Goal: Task Accomplishment & Management: Complete application form

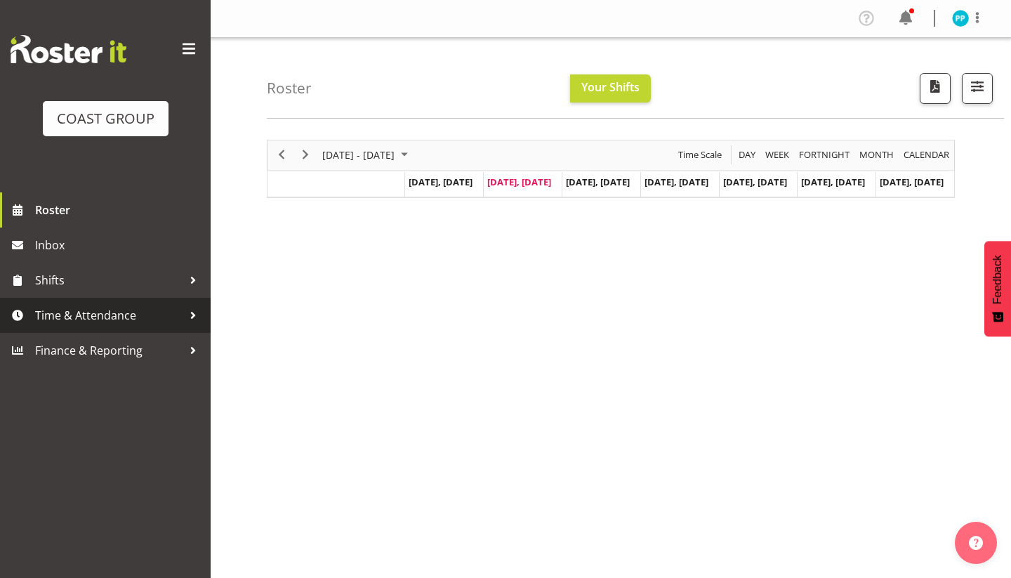
click at [122, 317] on span "Time & Attendance" at bounding box center [108, 315] width 147 height 21
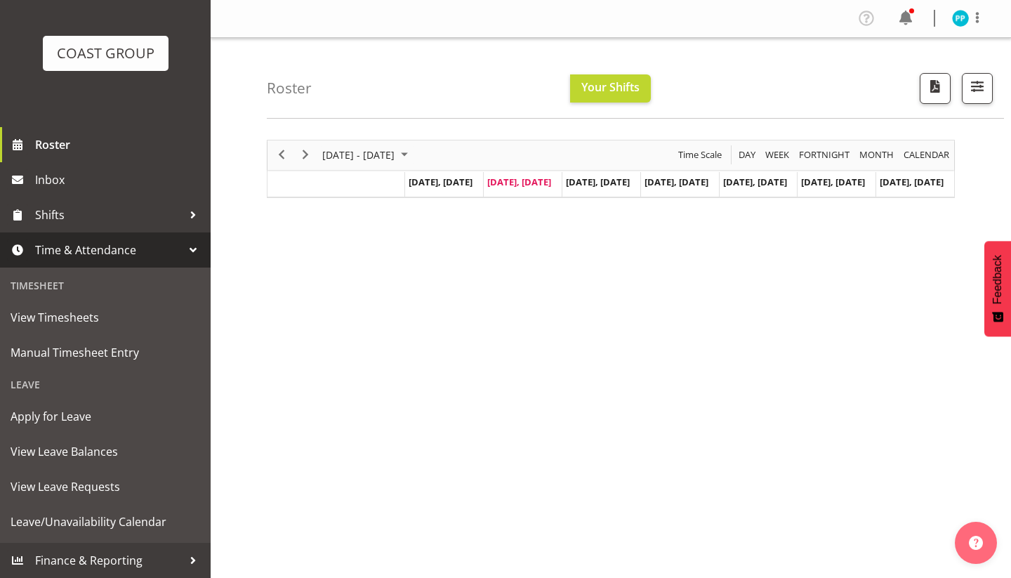
scroll to position [65, 0]
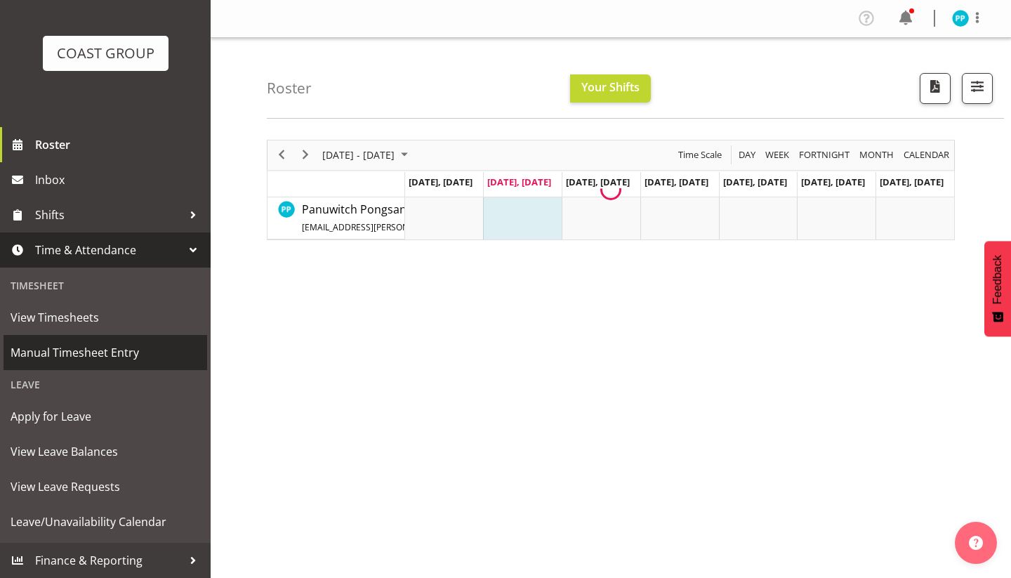
click at [84, 355] on span "Manual Timesheet Entry" at bounding box center [105, 352] width 189 height 21
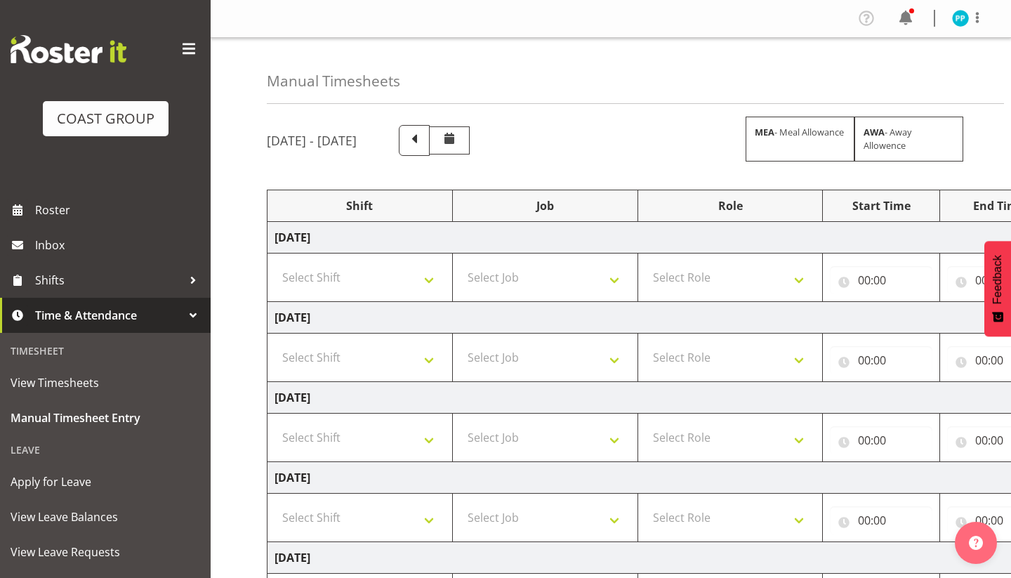
select select "83454"
select select "10237"
select select "71560"
click at [493, 272] on select "Select Job 1 Carlton Events 1 [PERSON_NAME][GEOGRAPHIC_DATA] 1 [PERSON_NAME][GE…" at bounding box center [545, 277] width 171 height 28
select select "69"
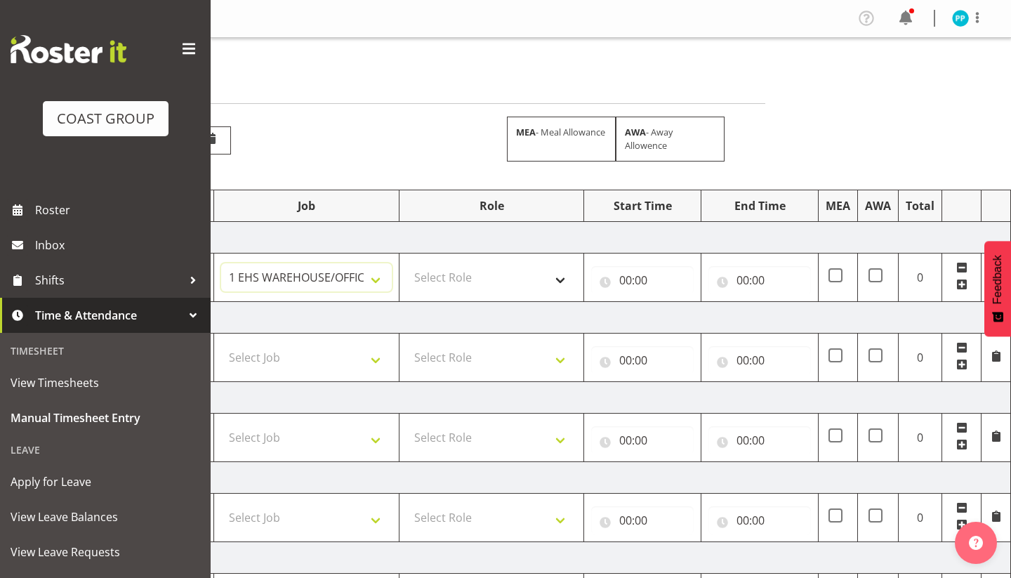
scroll to position [0, 239]
select select "189"
click at [626, 281] on input "00:00" at bounding box center [642, 280] width 102 height 28
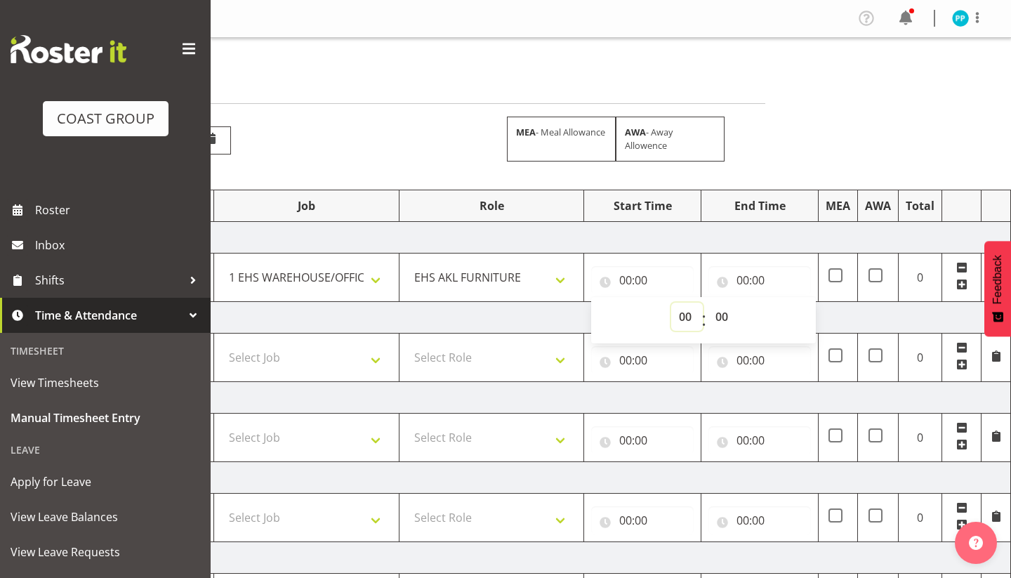
select select "7"
type input "07:00"
select select "30"
type input "07:30"
click at [740, 284] on input "00:00" at bounding box center [759, 280] width 102 height 28
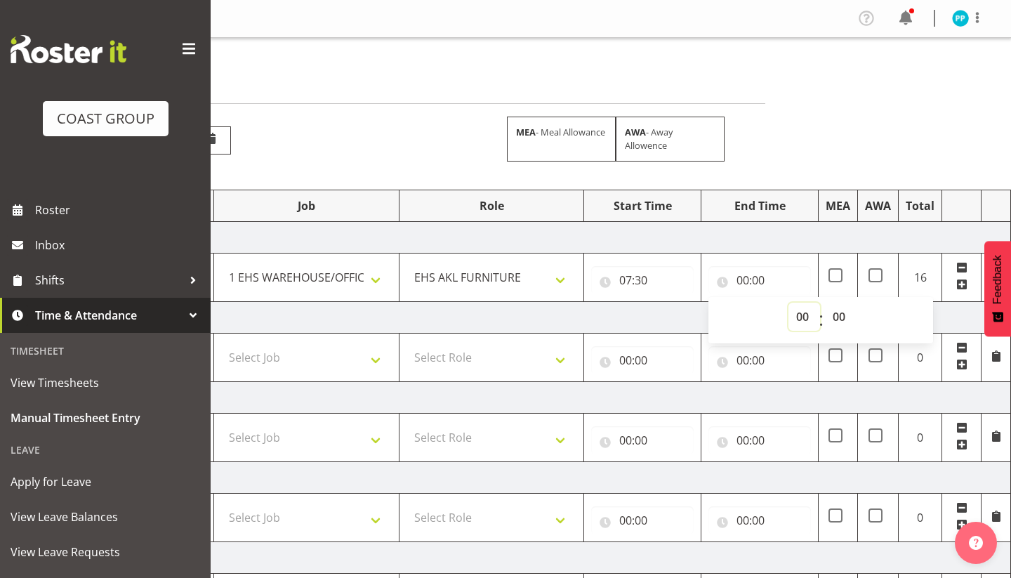
select select "16"
type input "16:00"
click at [641, 321] on td "[DATE]" at bounding box center [520, 318] width 982 height 32
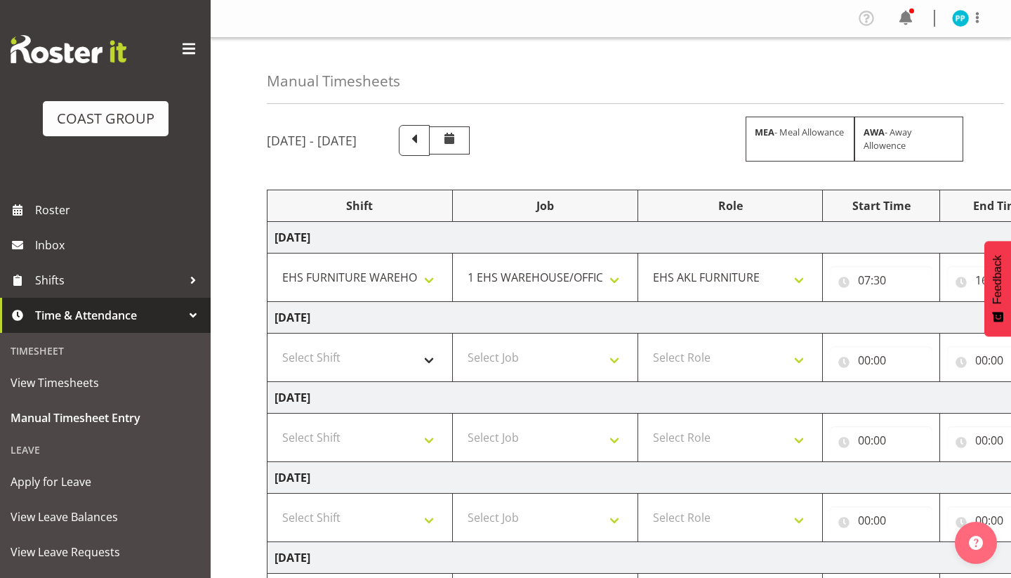
scroll to position [0, 0]
select select "38155"
click at [534, 352] on select "Select Job 1 Carlton Events 1 [PERSON_NAME][GEOGRAPHIC_DATA] 1 [PERSON_NAME][GE…" at bounding box center [545, 357] width 171 height 28
select select "69"
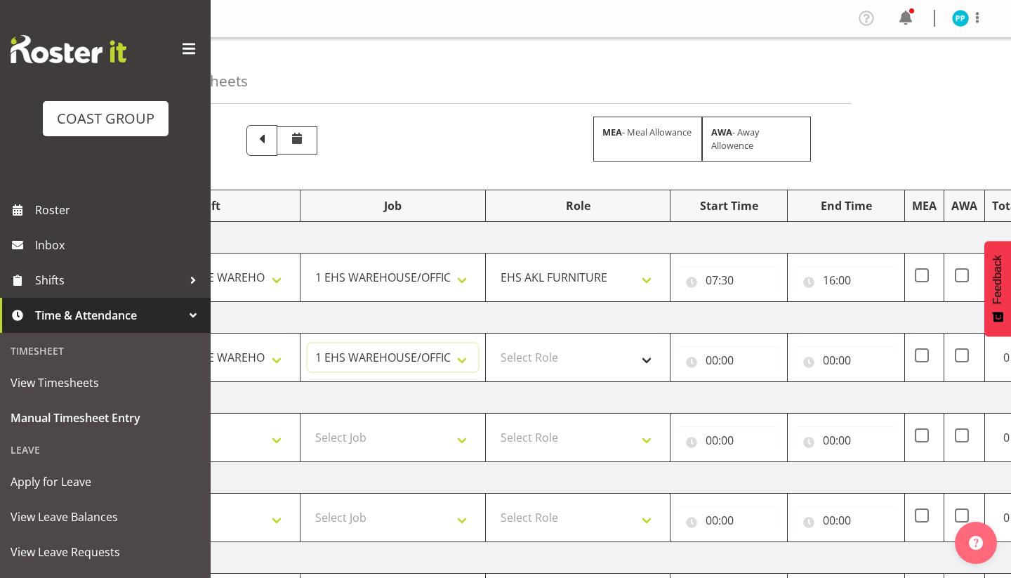
scroll to position [0, 165]
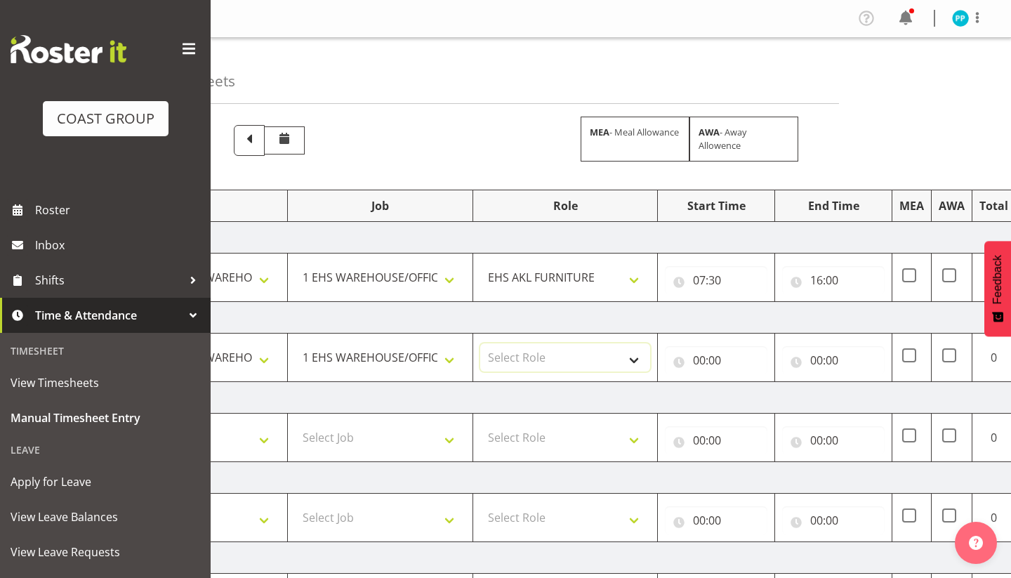
select select "189"
drag, startPoint x: 698, startPoint y: 362, endPoint x: 759, endPoint y: 418, distance: 83.0
click at [698, 362] on input "00:00" at bounding box center [716, 360] width 102 height 28
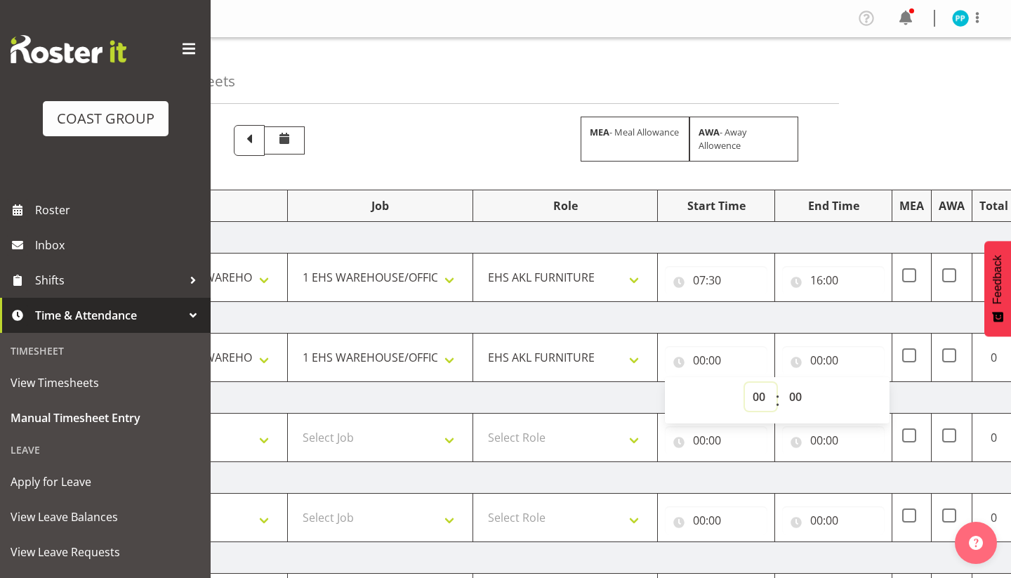
select select "7"
type input "07:00"
select select "30"
type input "07:30"
click at [817, 360] on input "00:00" at bounding box center [833, 360] width 102 height 28
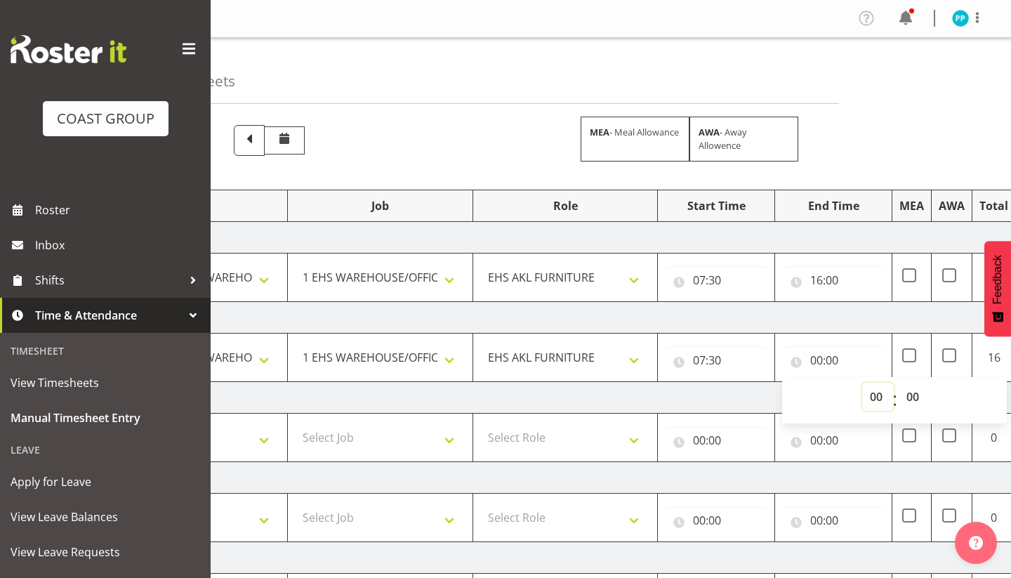
select select "16"
type input "16:00"
click at [711, 406] on td "[DATE]" at bounding box center [593, 398] width 982 height 32
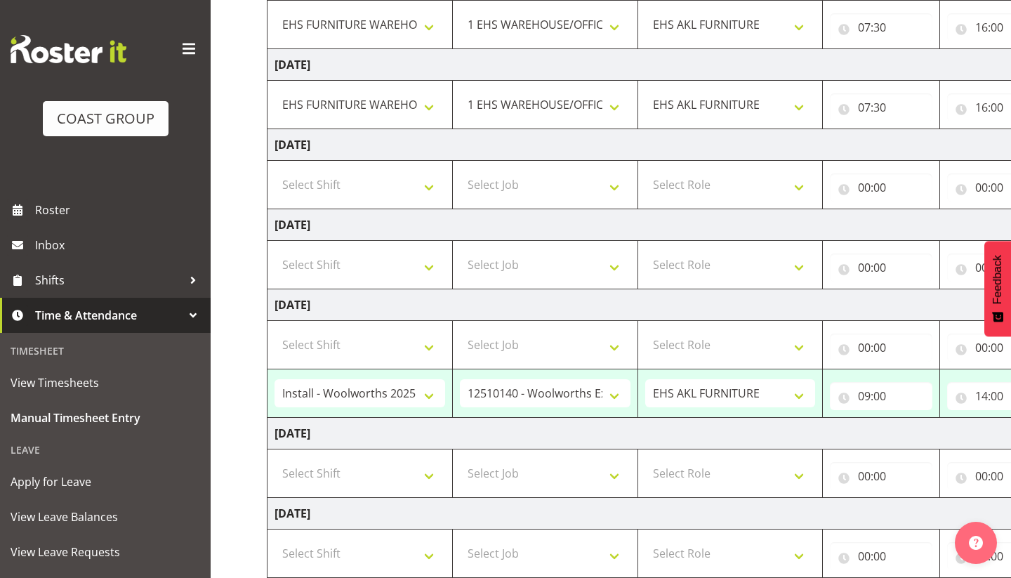
scroll to position [251, 0]
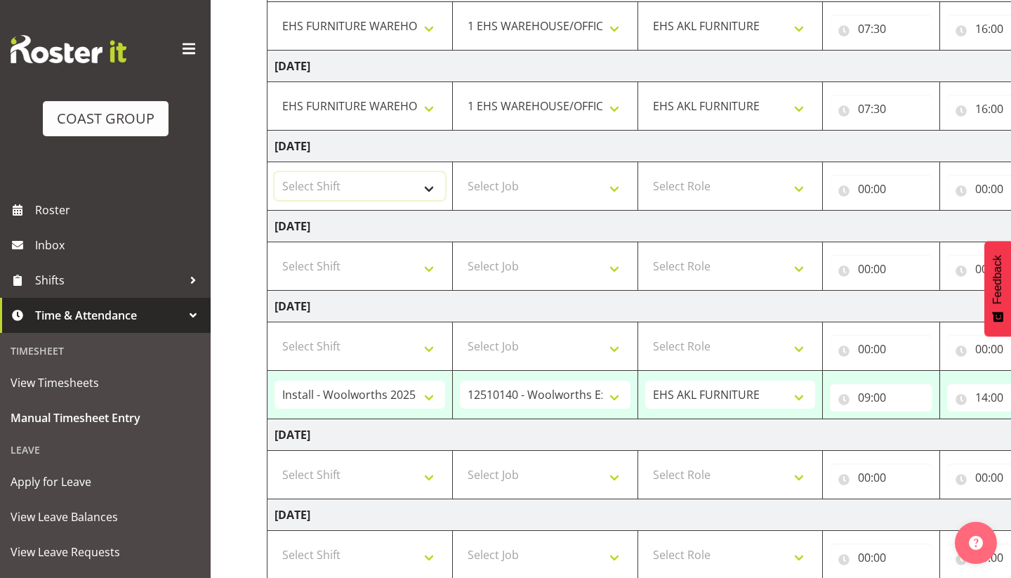
select select "38155"
click at [533, 185] on select "Select Job 1 Carlton Events 1 [PERSON_NAME][GEOGRAPHIC_DATA] 1 [PERSON_NAME][GE…" at bounding box center [545, 186] width 171 height 28
select select "69"
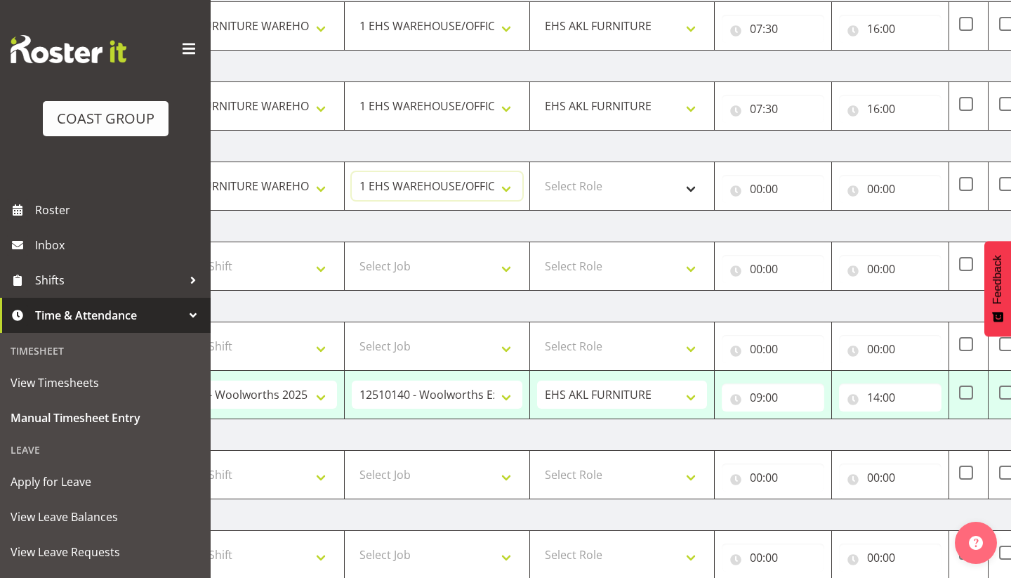
scroll to position [0, 90]
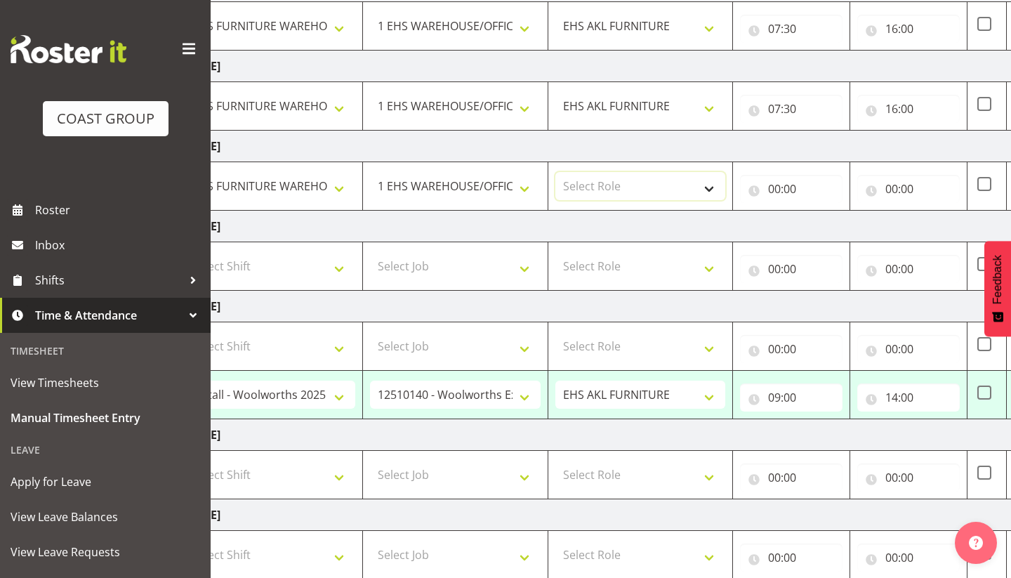
select select "189"
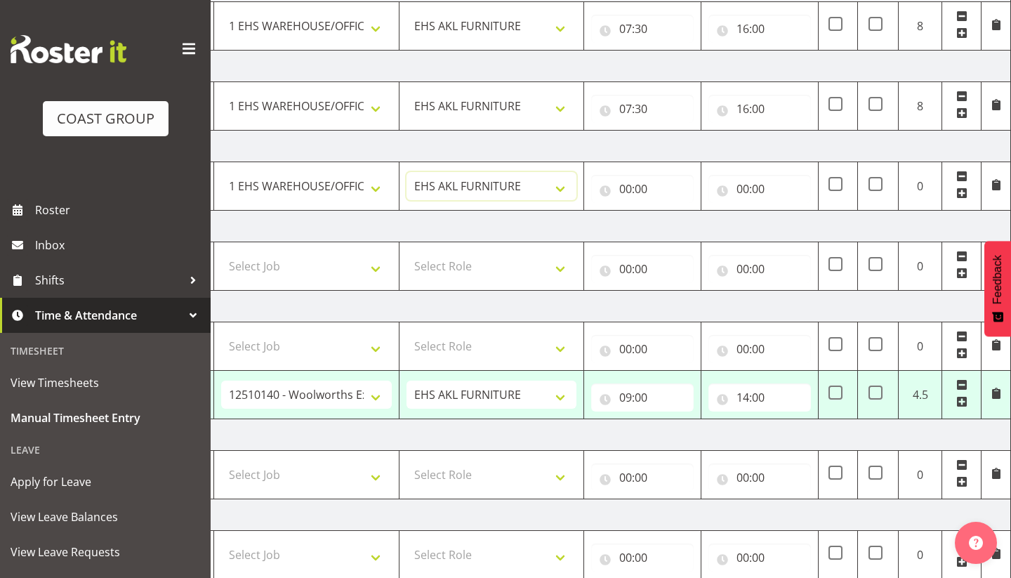
scroll to position [0, 239]
drag, startPoint x: 627, startPoint y: 189, endPoint x: 707, endPoint y: 231, distance: 89.5
click at [627, 189] on input "00:00" at bounding box center [642, 189] width 102 height 28
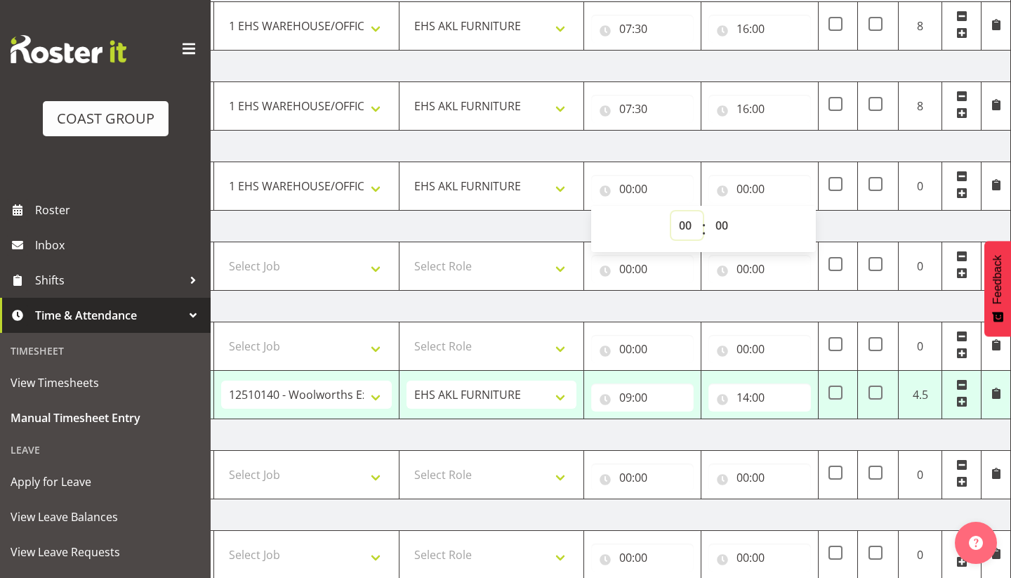
select select "7"
type input "07:00"
select select "30"
type input "07:30"
click at [745, 190] on input "00:00" at bounding box center [759, 189] width 102 height 28
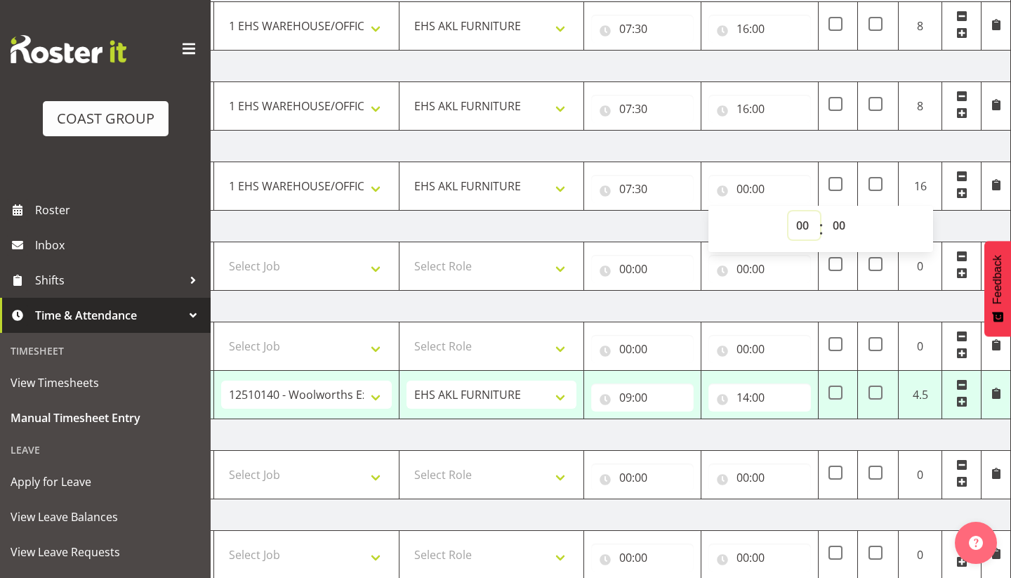
select select "16"
type input "16:00"
click at [516, 232] on td "[DATE]" at bounding box center [520, 227] width 982 height 32
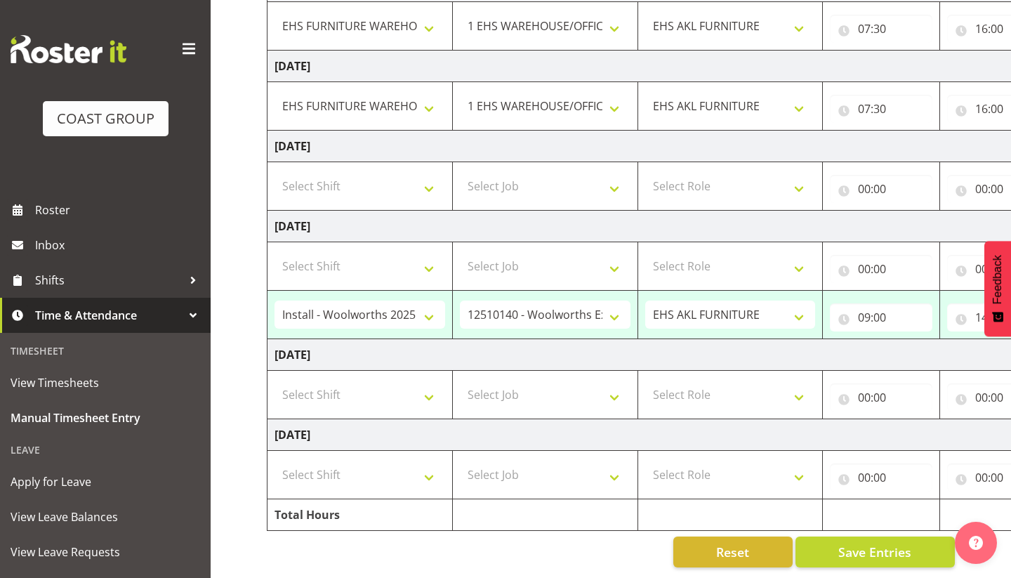
scroll to position [0, 0]
select select "71560"
click at [473, 392] on select "Select Job 1 Carlton Events 1 [PERSON_NAME][GEOGRAPHIC_DATA] 1 [PERSON_NAME][GE…" at bounding box center [545, 394] width 171 height 28
select select "69"
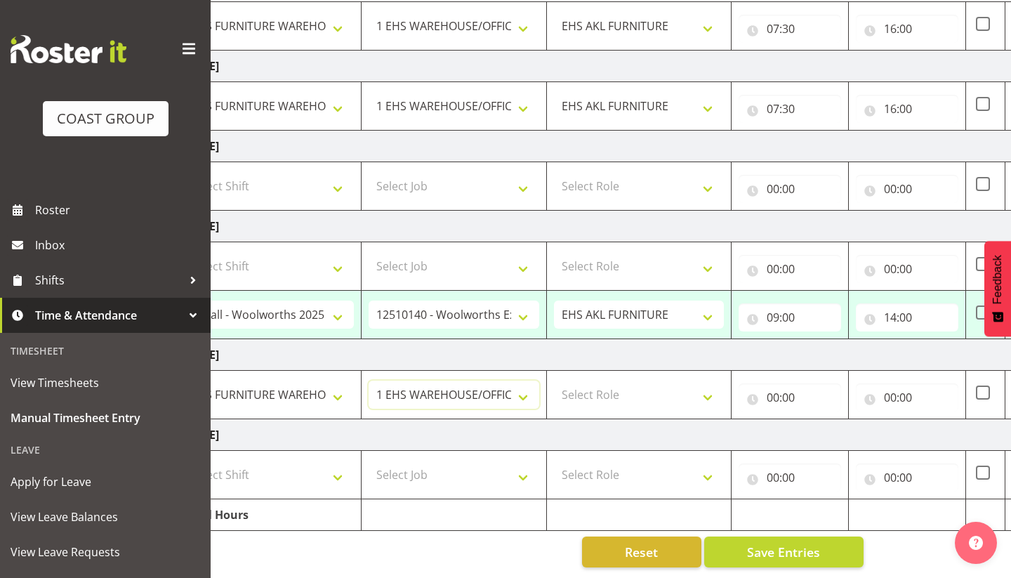
scroll to position [0, 224]
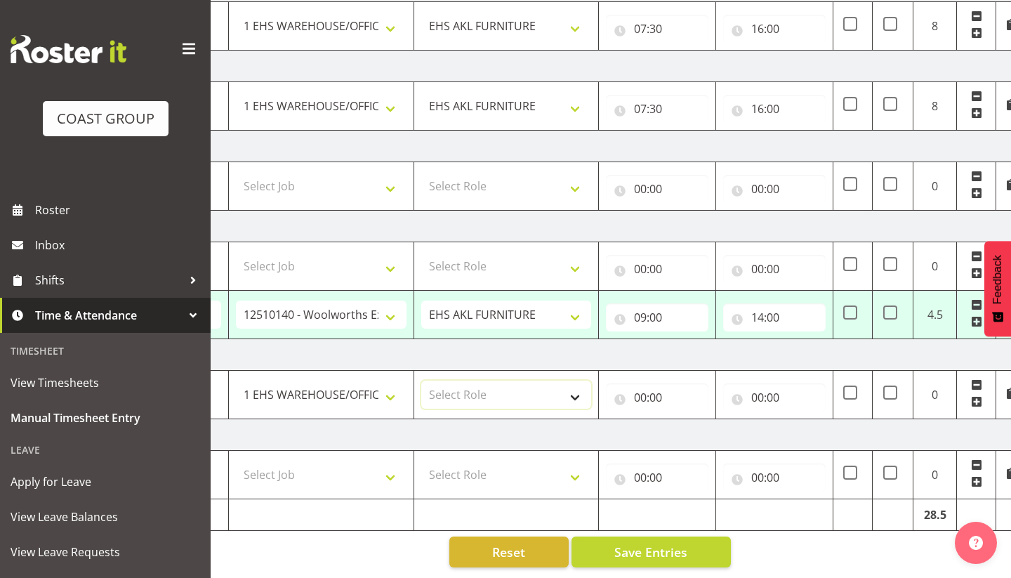
select select "189"
click at [636, 396] on input "00:00" at bounding box center [657, 397] width 102 height 28
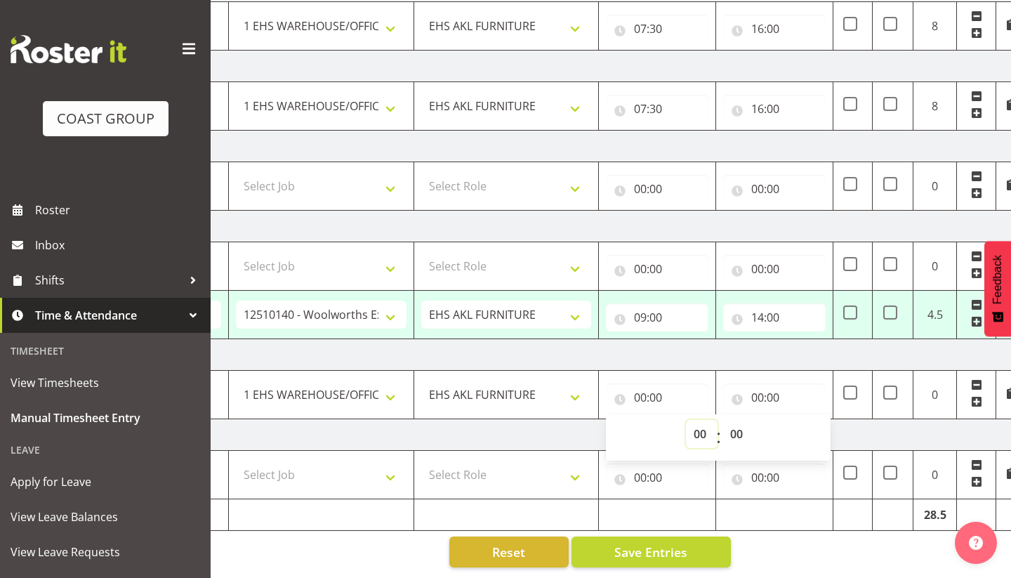
select select "7"
type input "07:00"
select select "30"
type input "07:30"
click at [759, 396] on input "00:00" at bounding box center [774, 397] width 102 height 28
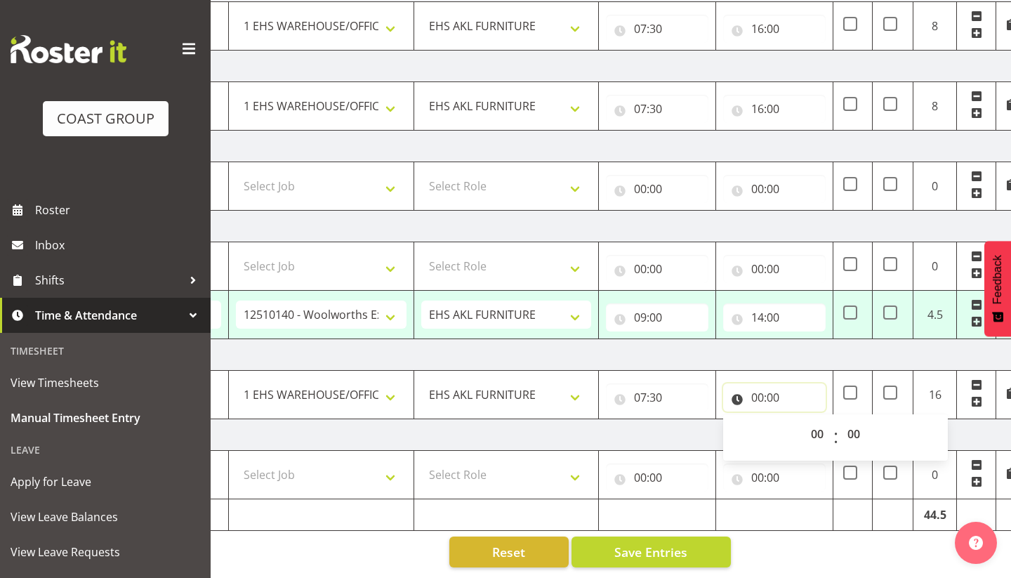
click at [759, 396] on input "00:00" at bounding box center [774, 397] width 102 height 28
click at [761, 394] on input "00:00" at bounding box center [774, 397] width 102 height 28
select select "16"
type input "16:00"
click at [648, 444] on td "[DATE]" at bounding box center [535, 435] width 982 height 32
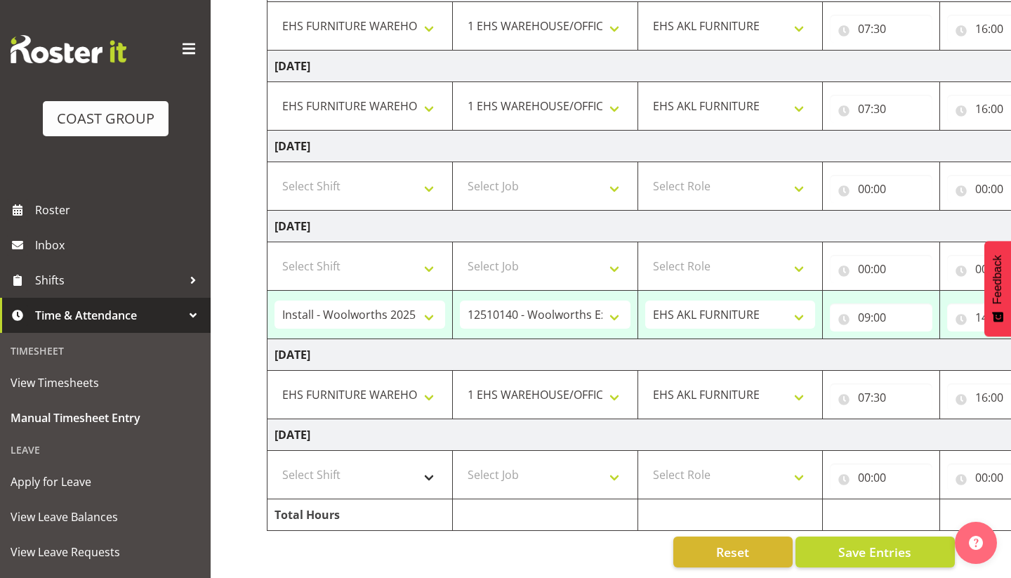
scroll to position [331, 0]
select select "71560"
click at [524, 479] on select "Select Job 1 Carlton Events 1 [PERSON_NAME][GEOGRAPHIC_DATA] 1 [PERSON_NAME][GE…" at bounding box center [545, 474] width 171 height 28
select select "69"
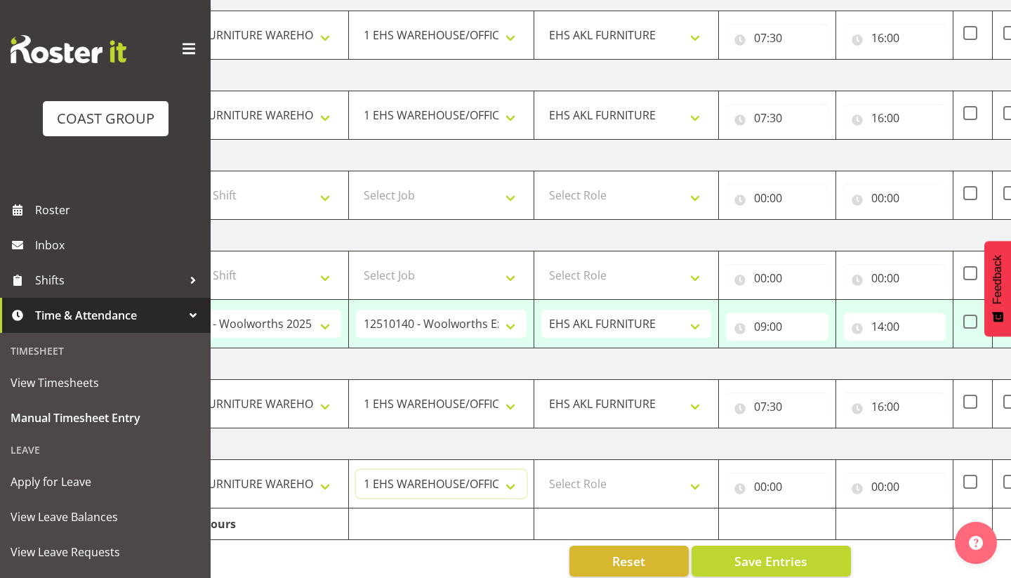
scroll to position [0, 162]
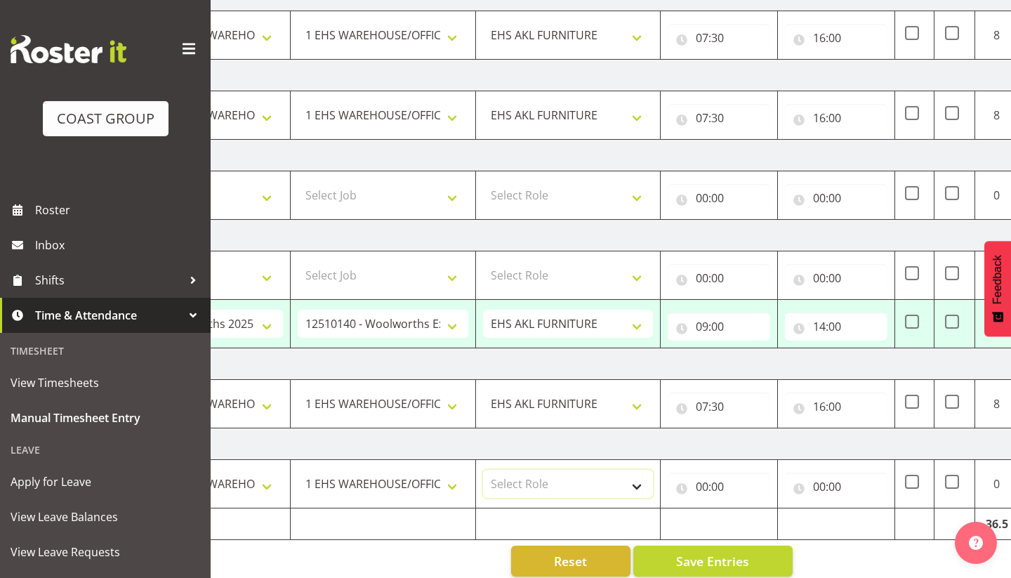
select select "189"
click at [705, 486] on input "00:00" at bounding box center [718, 486] width 102 height 28
select select "7"
type input "07:00"
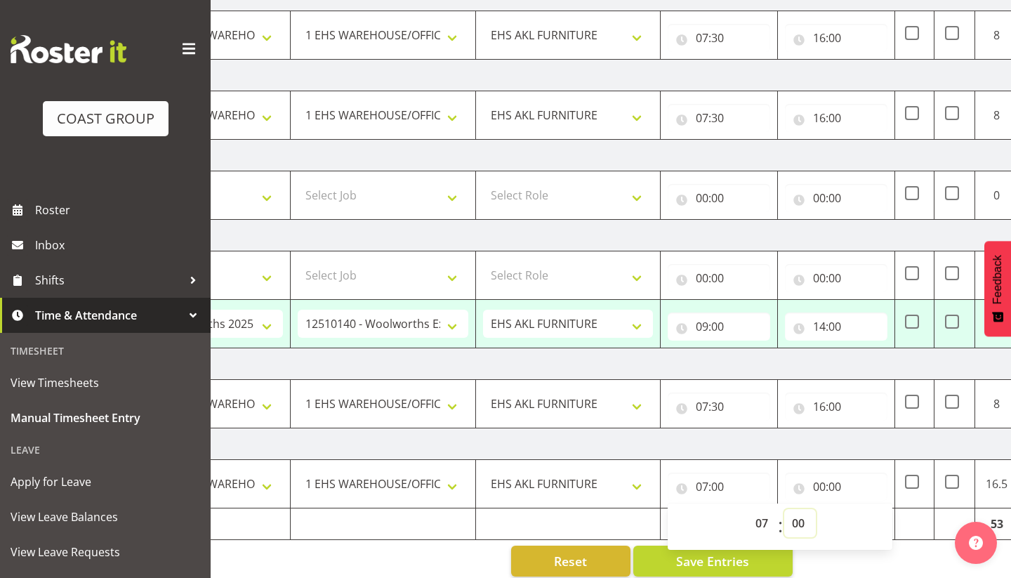
select select "30"
type input "07:30"
click at [752, 451] on td "[DATE]" at bounding box center [596, 444] width 982 height 32
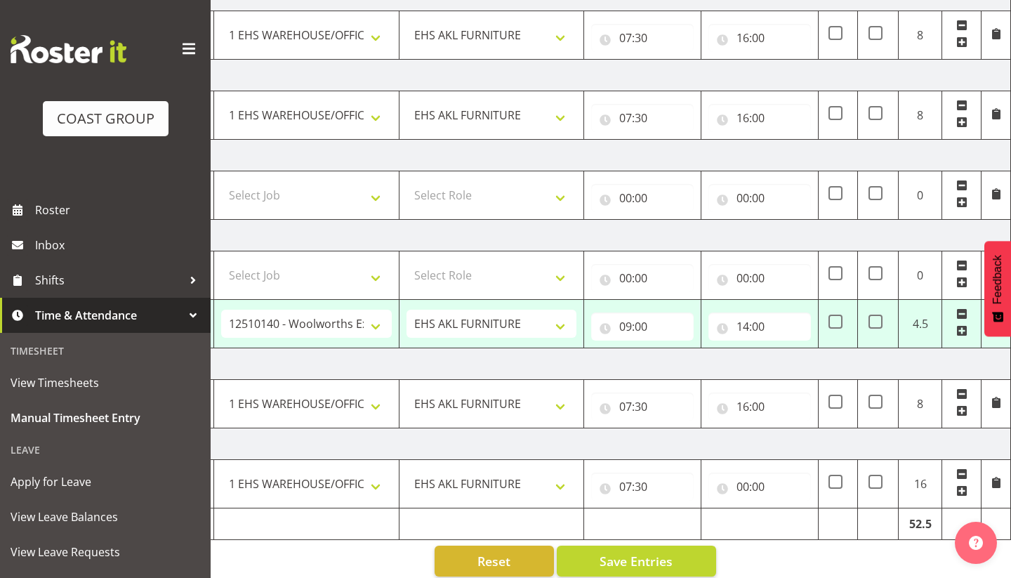
scroll to position [0, 239]
drag, startPoint x: 740, startPoint y: 486, endPoint x: 781, endPoint y: 490, distance: 41.6
click at [740, 486] on input "00:00" at bounding box center [759, 486] width 102 height 28
select select "17"
type input "17:00"
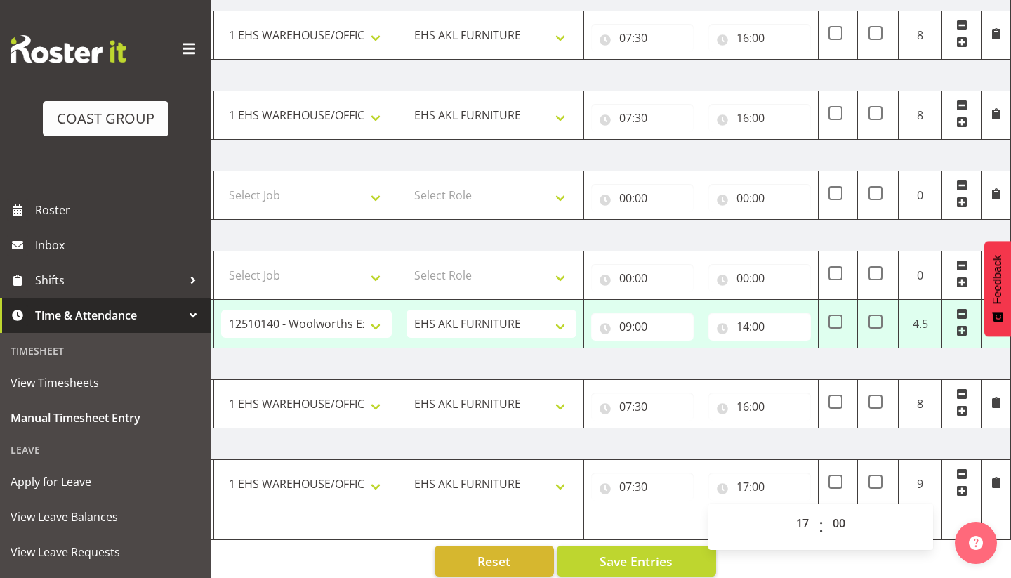
click at [690, 449] on td "[DATE]" at bounding box center [520, 444] width 982 height 32
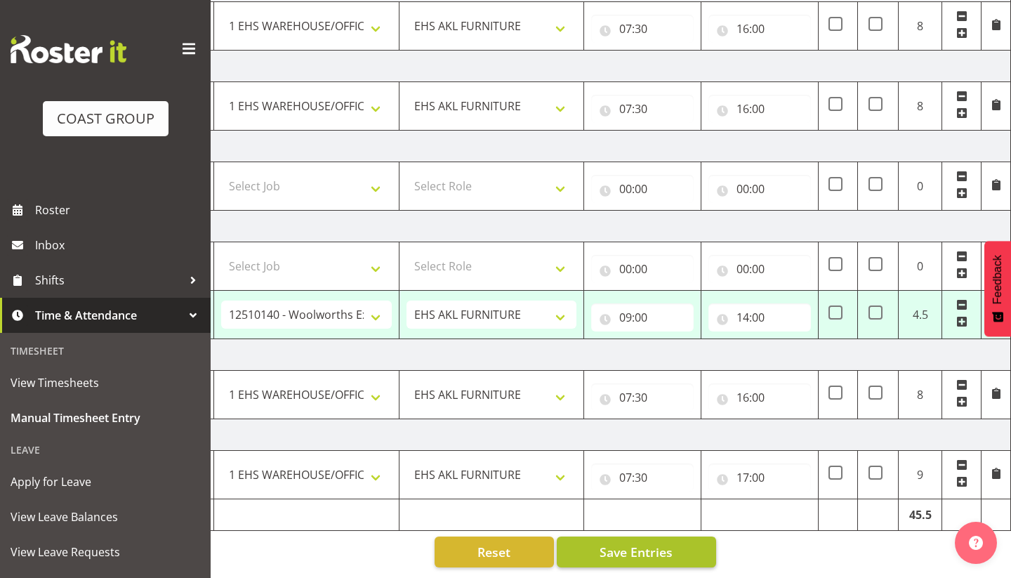
scroll to position [331, 0]
click at [671, 553] on span "Save Entries" at bounding box center [635, 551] width 73 height 18
select select "83454"
select select "10237"
type input "09:00"
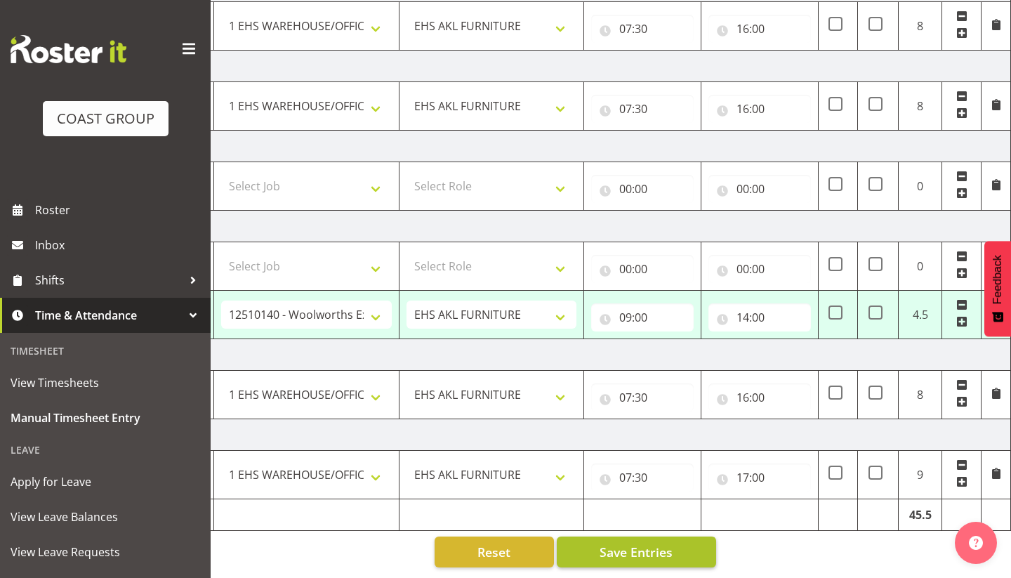
type input "14:00"
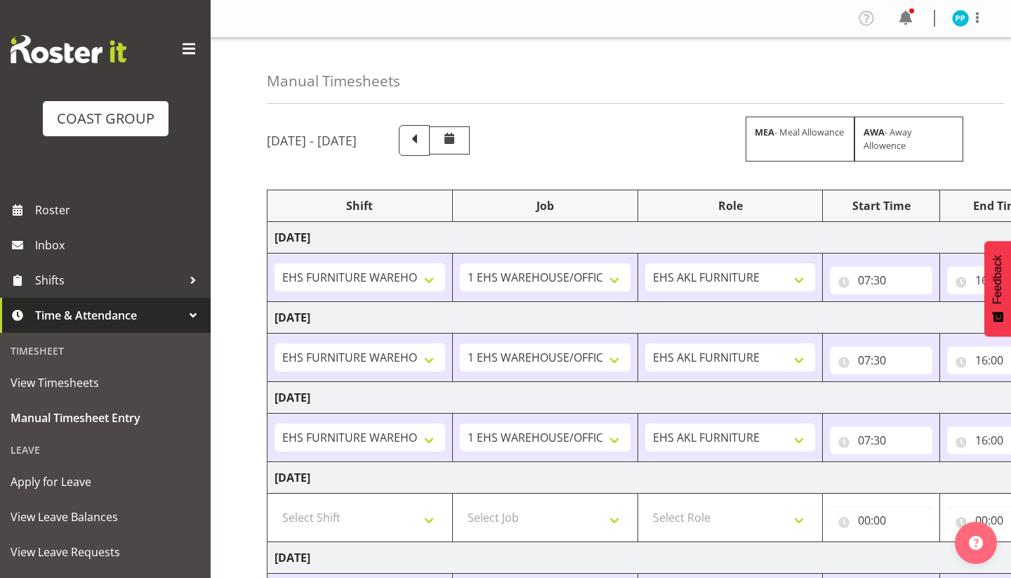
scroll to position [0, 0]
click at [958, 17] on img at bounding box center [960, 18] width 17 height 17
click at [888, 69] on link "Log Out" at bounding box center [918, 73] width 135 height 25
